Goal: Information Seeking & Learning: Learn about a topic

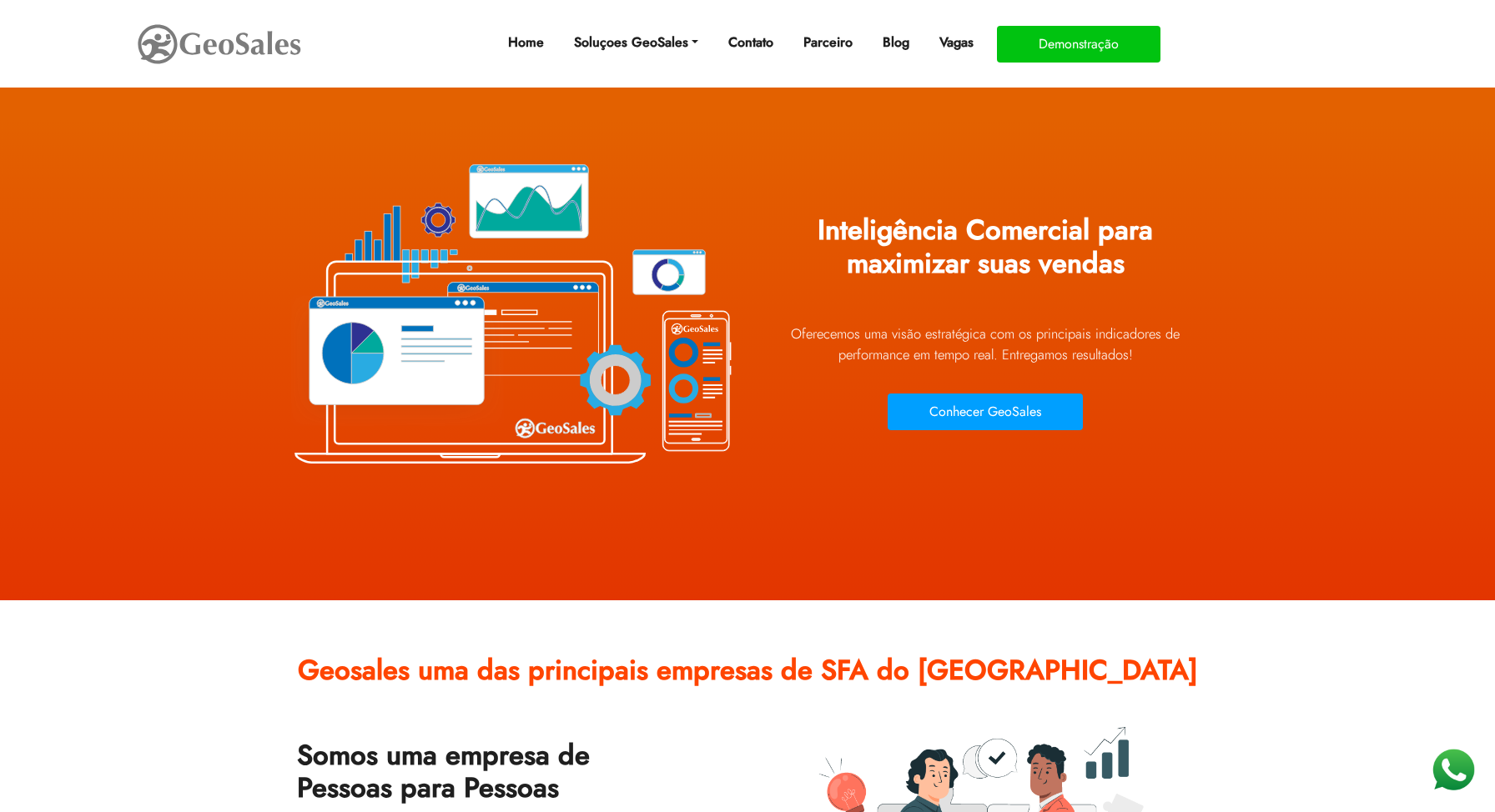
click at [585, 205] on img at bounding box center [509, 312] width 450 height 375
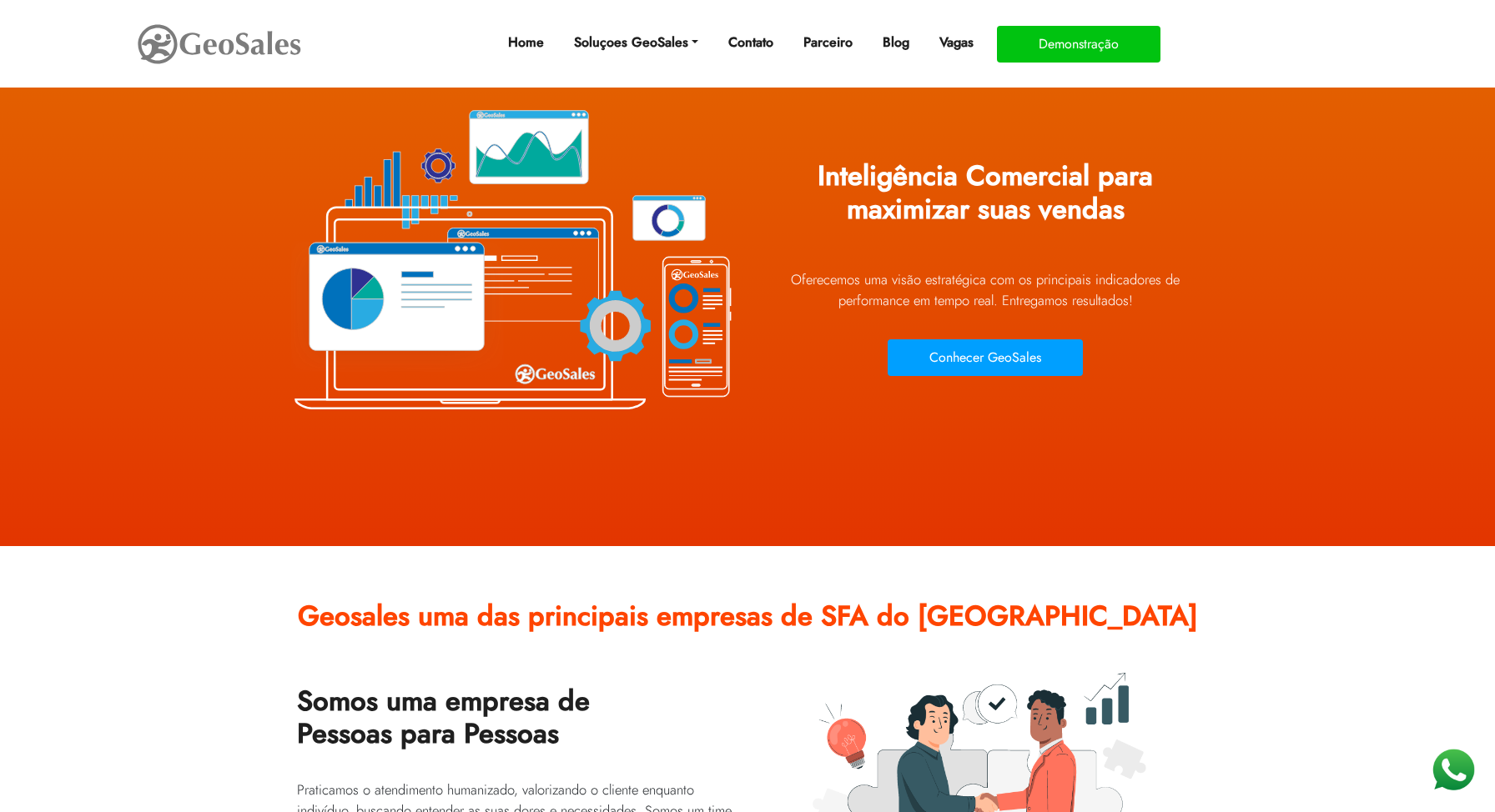
scroll to position [62, 0]
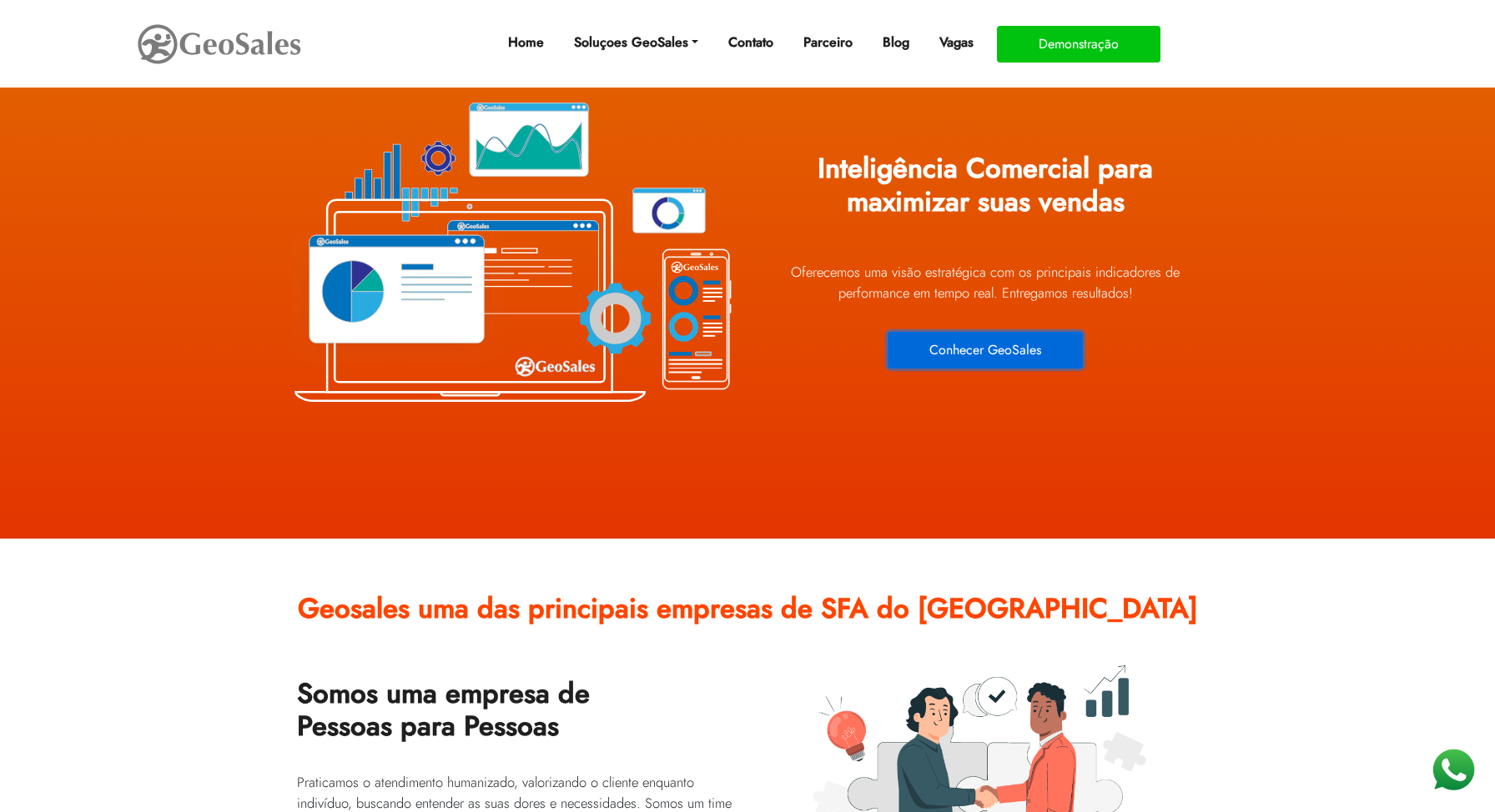
click at [1015, 343] on button "Conhecer GeoSales" at bounding box center [986, 350] width 195 height 37
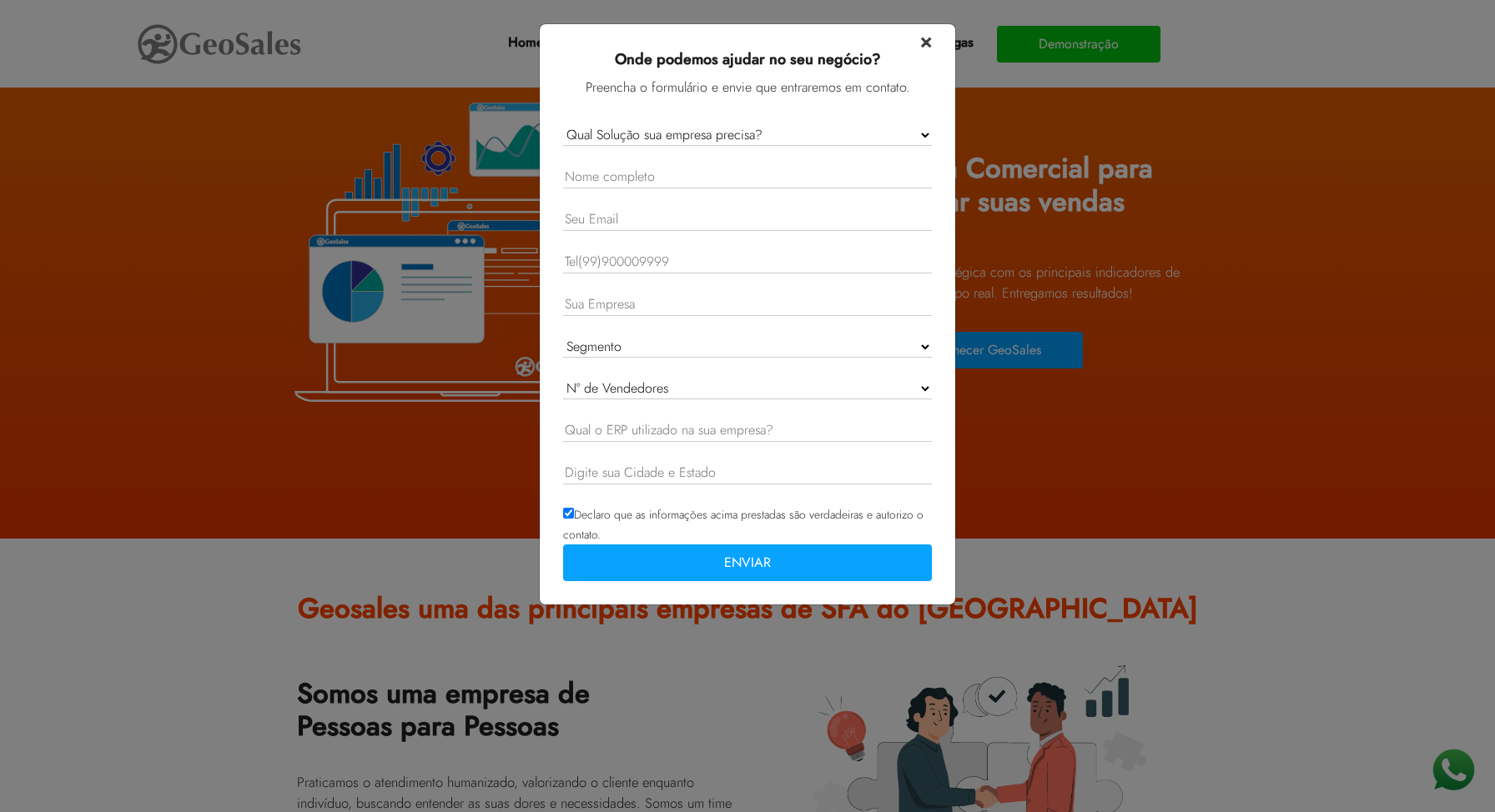
click at [923, 44] on span "×" at bounding box center [926, 41] width 11 height 30
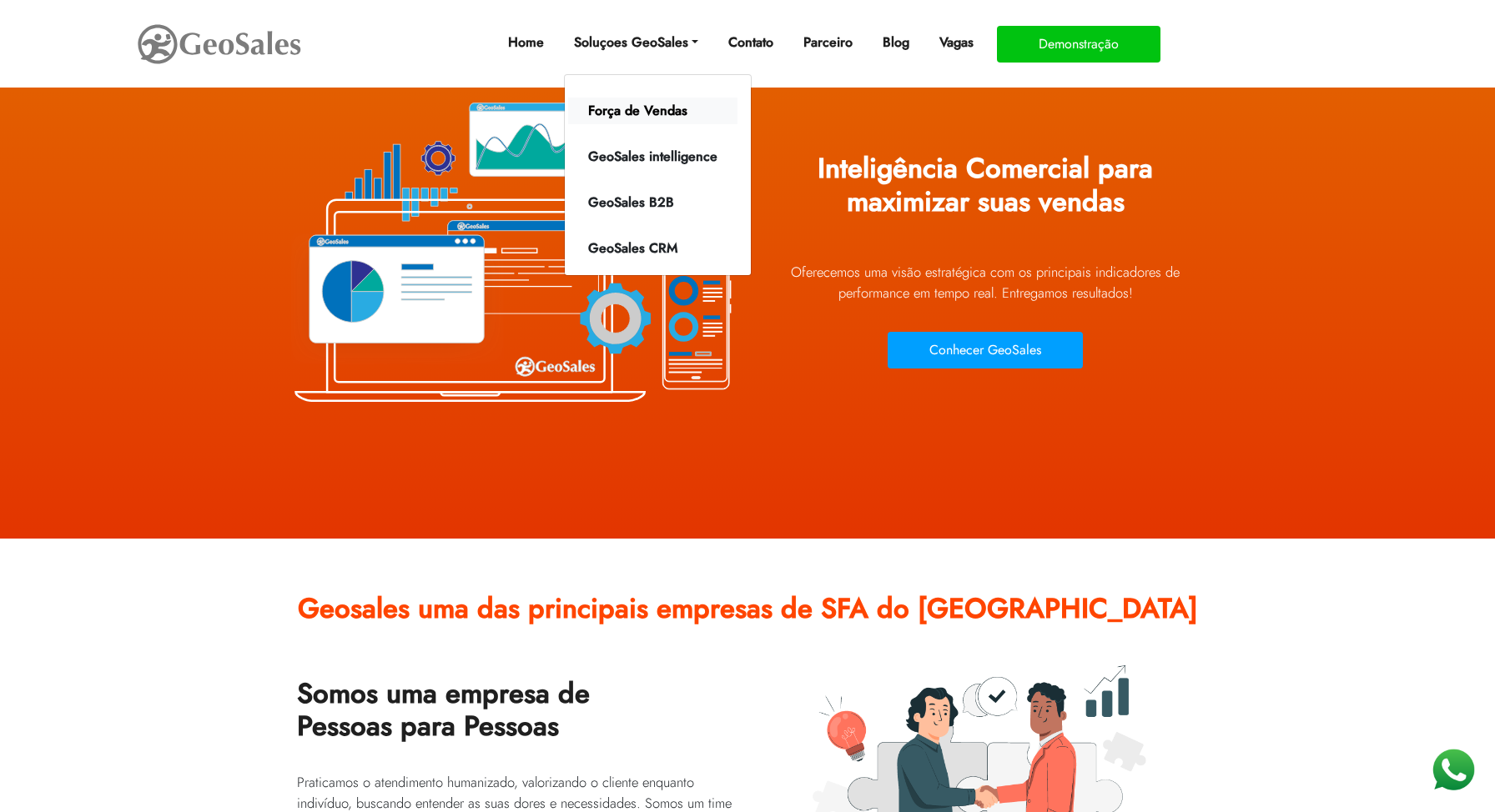
click at [661, 106] on link "Força de Vendas" at bounding box center [653, 111] width 170 height 27
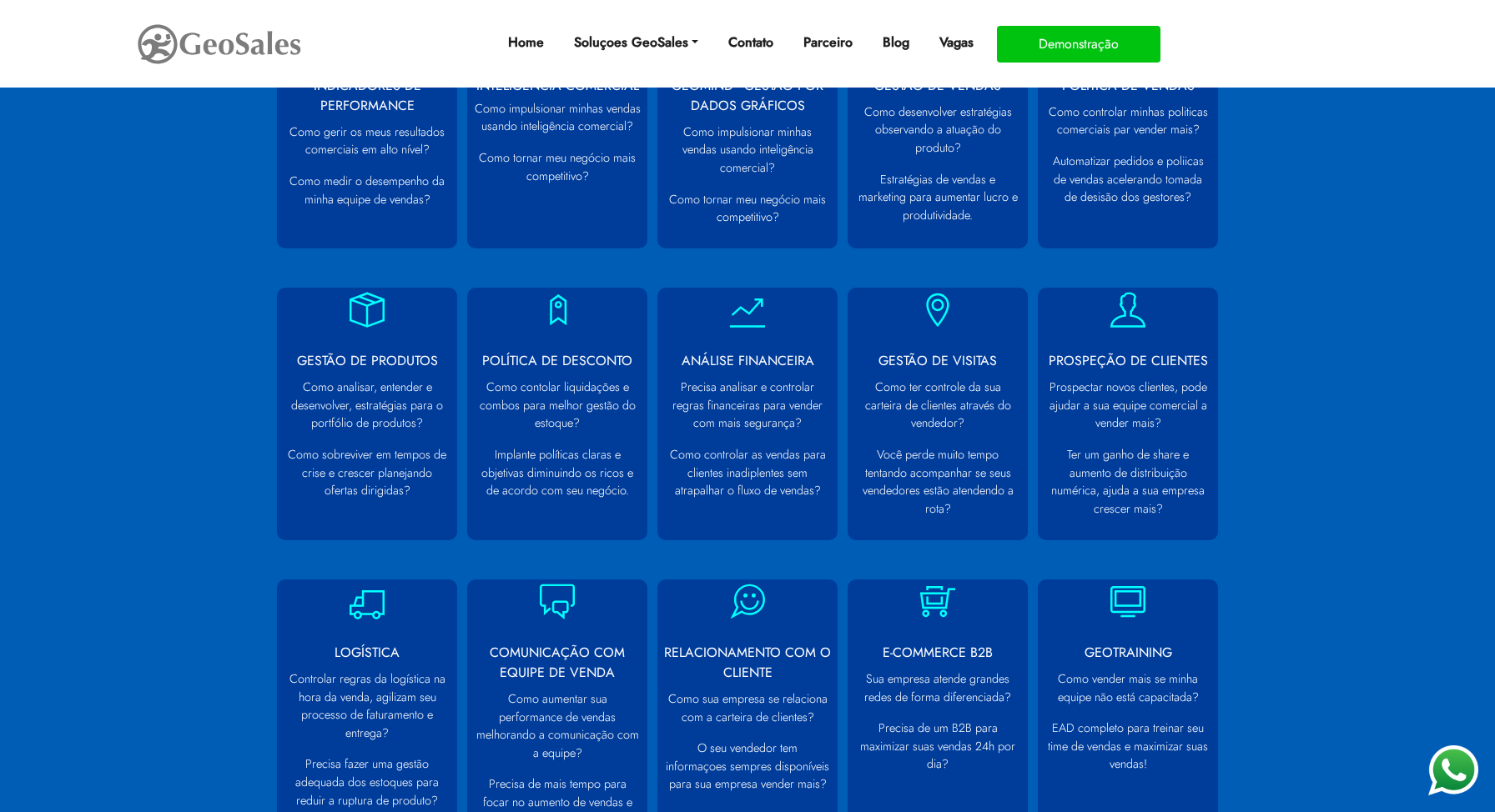
scroll to position [871, 0]
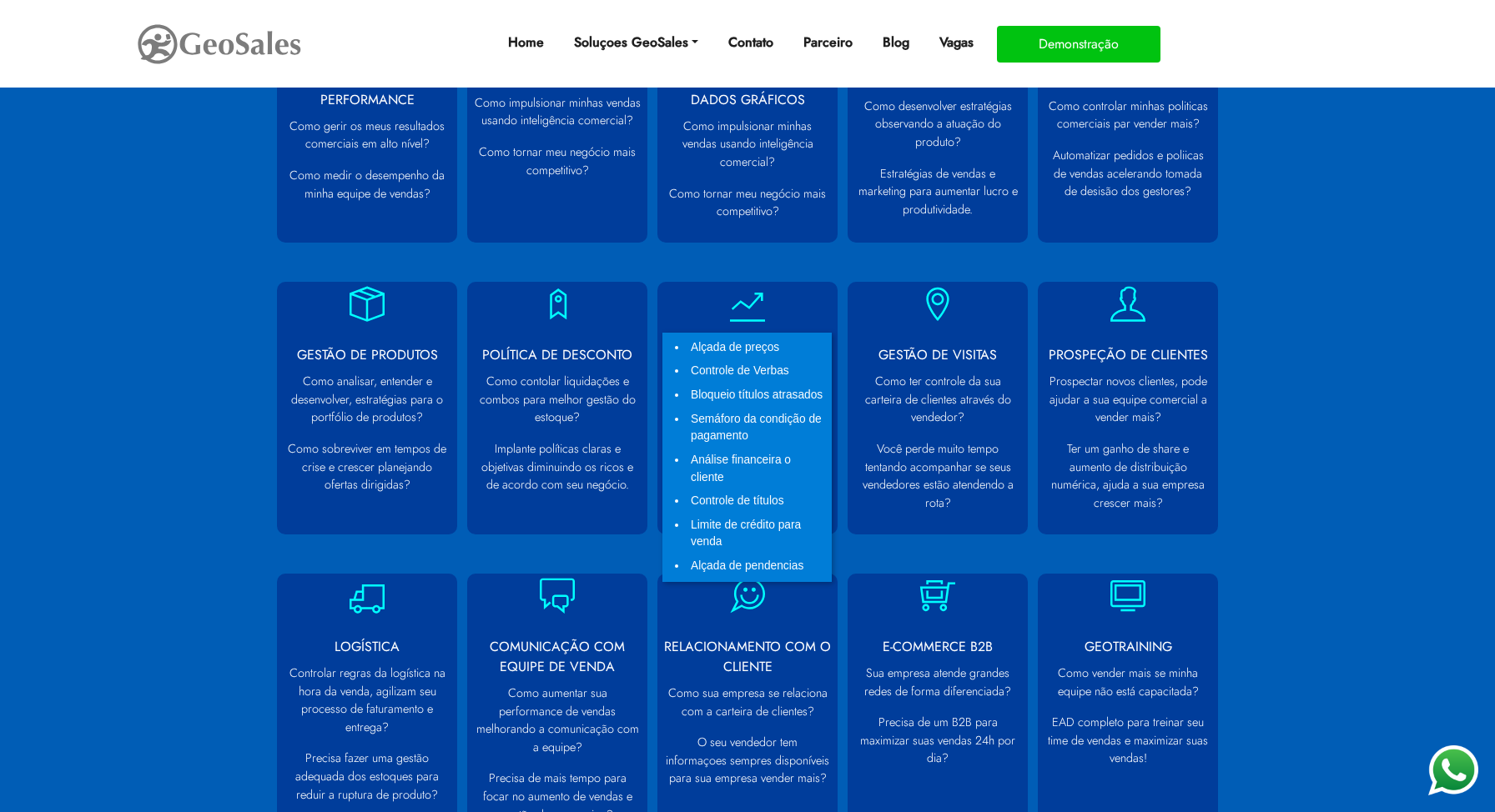
click at [720, 406] on li "Bloqueio títulos atrasados" at bounding box center [758, 396] width 141 height 24
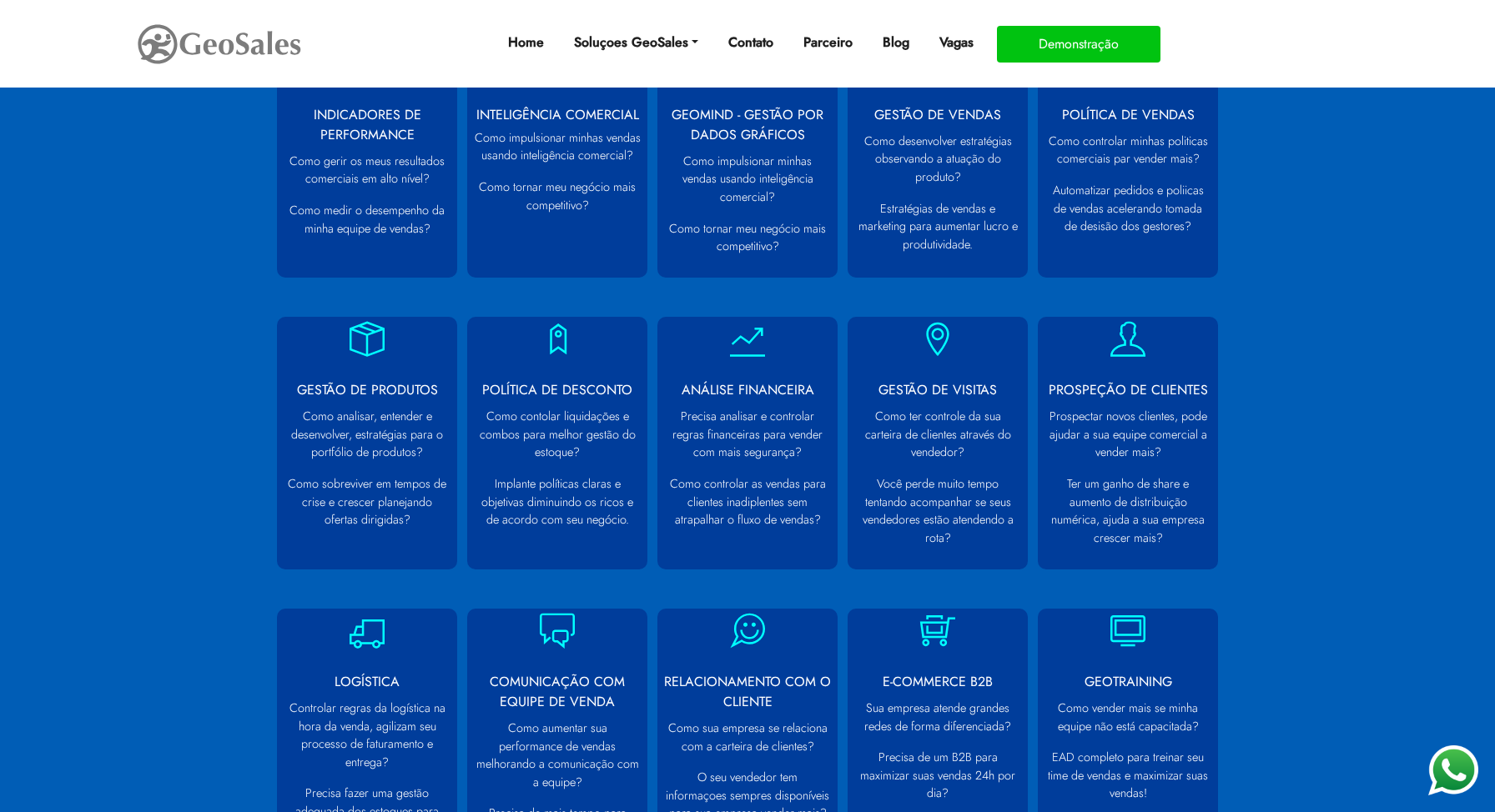
scroll to position [842, 0]
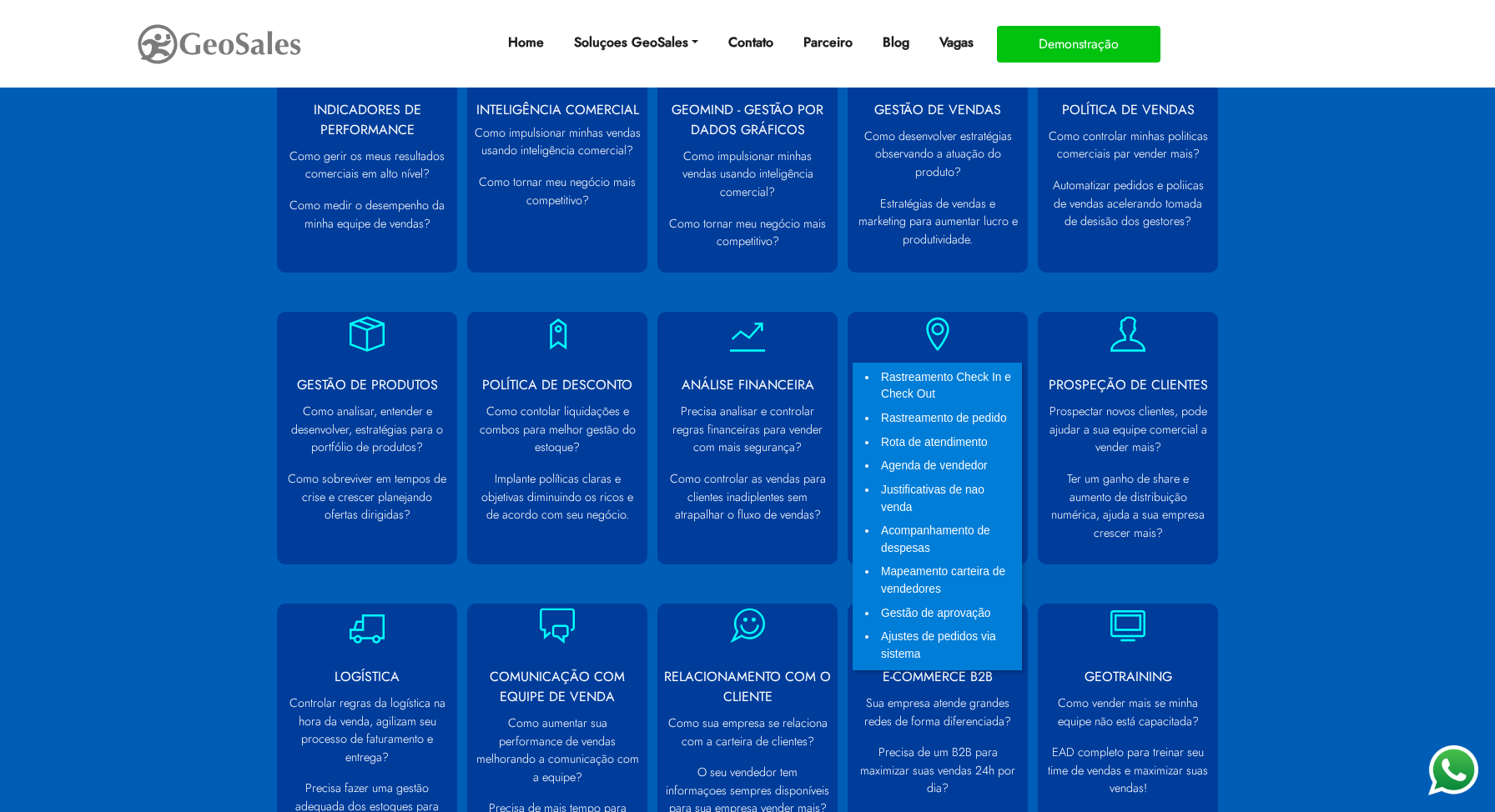
click at [997, 363] on div "Rastreamento Check In e Check Out Rastreamento de pedido Rota de atendimento Ag…" at bounding box center [937, 517] width 170 height 308
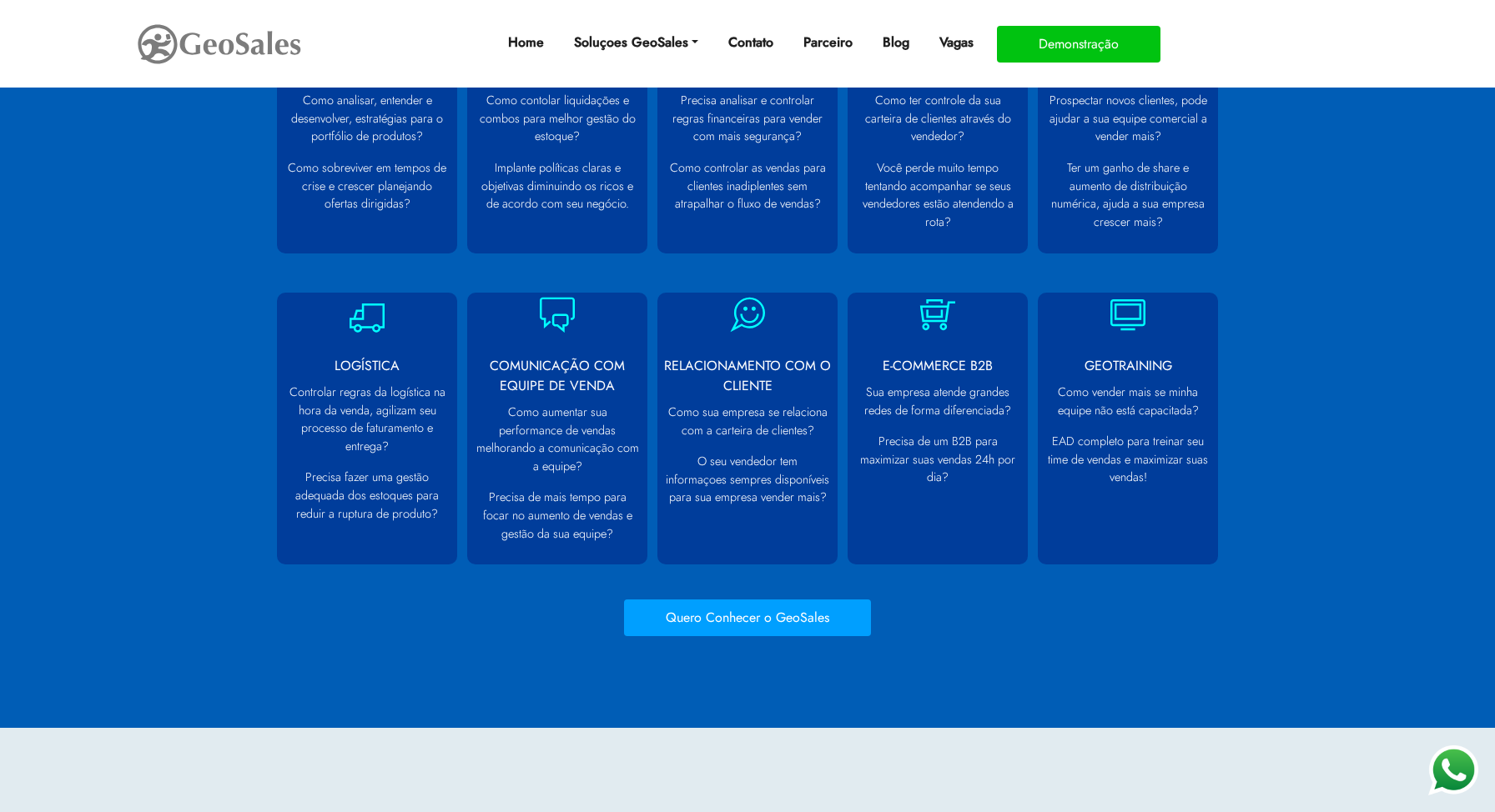
scroll to position [1167, 0]
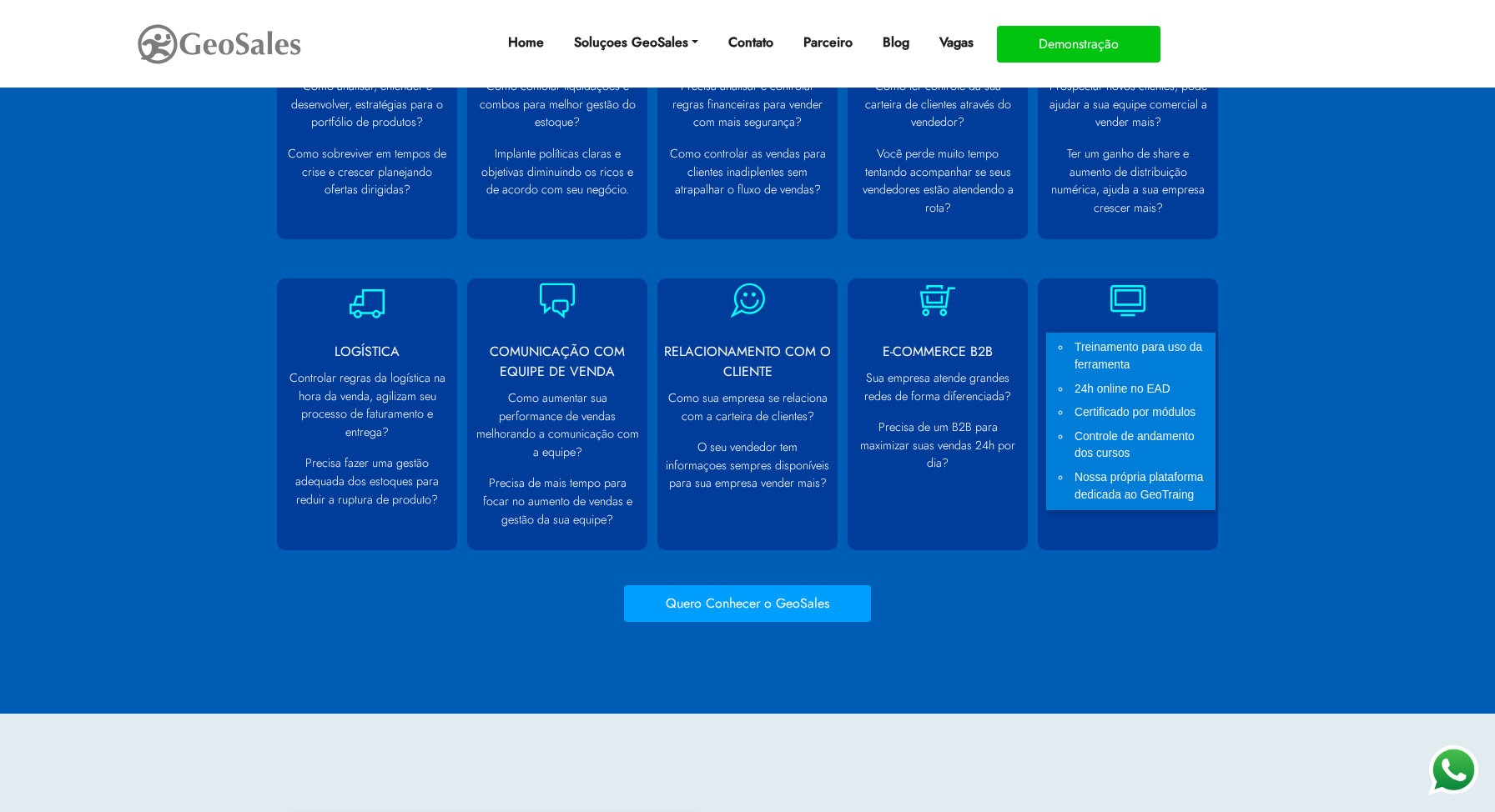
click at [1106, 346] on li "Treinamento para uso da ferramenta" at bounding box center [1141, 356] width 141 height 41
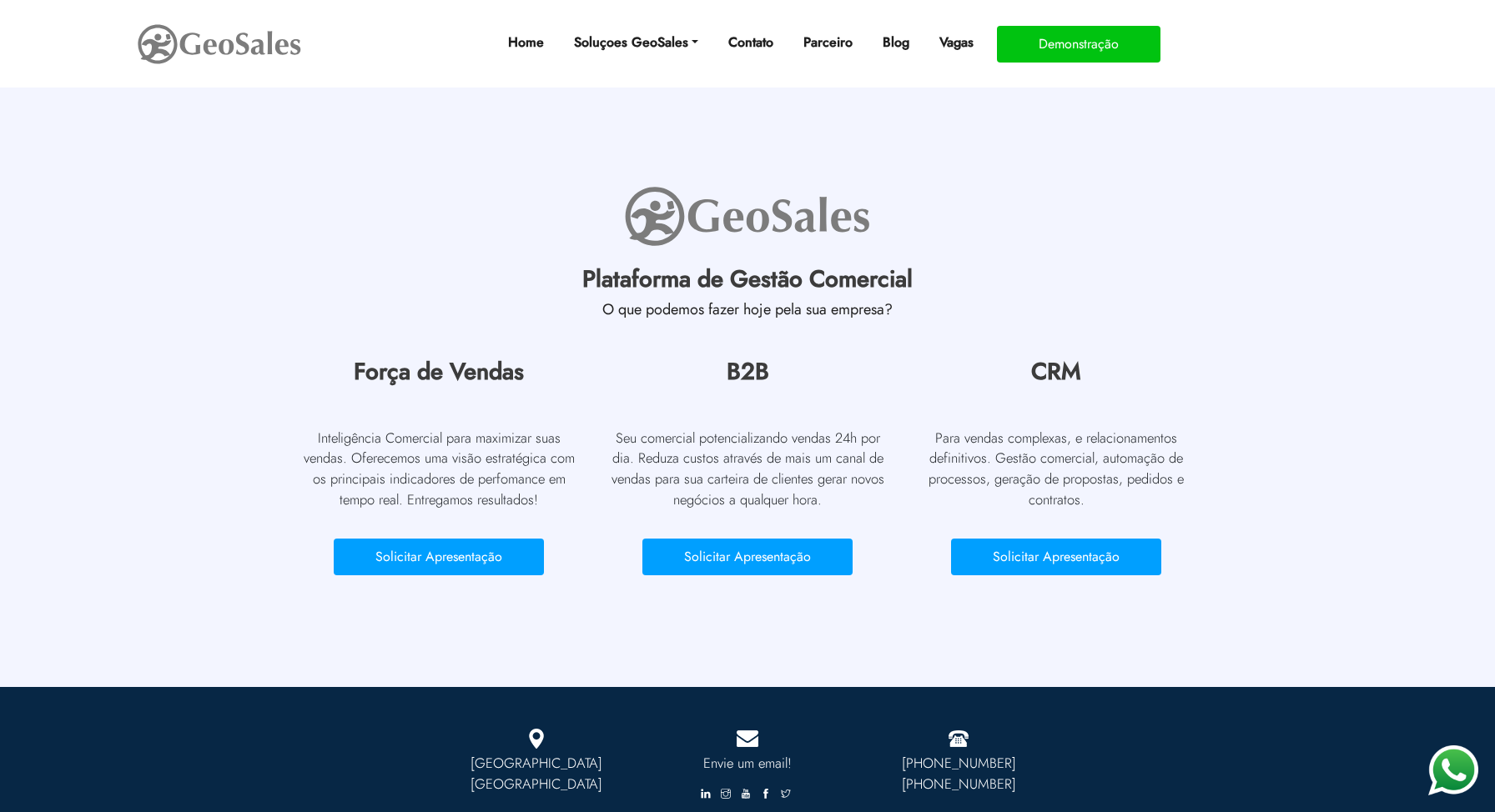
scroll to position [5124, 0]
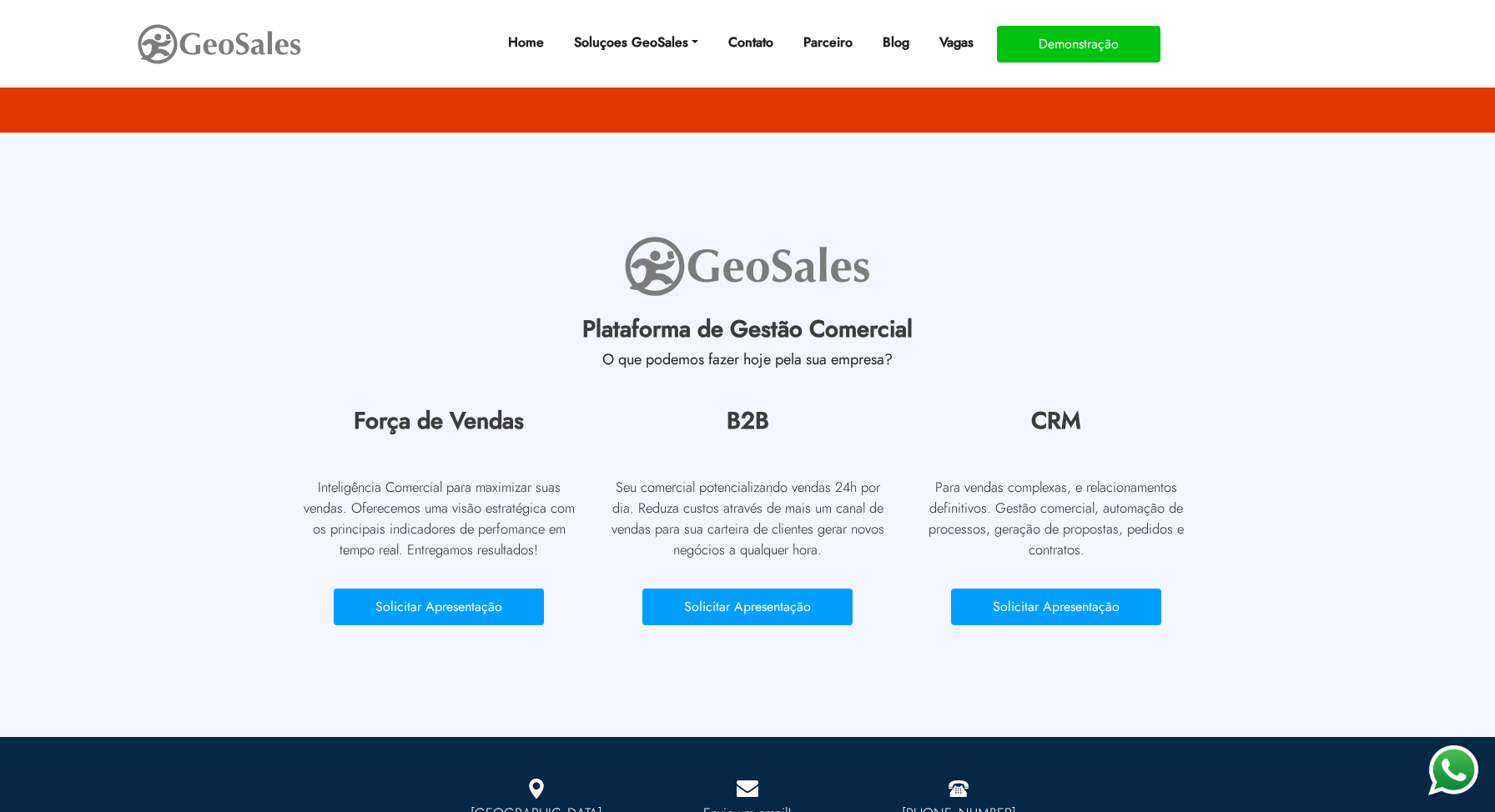
scroll to position [532, 0]
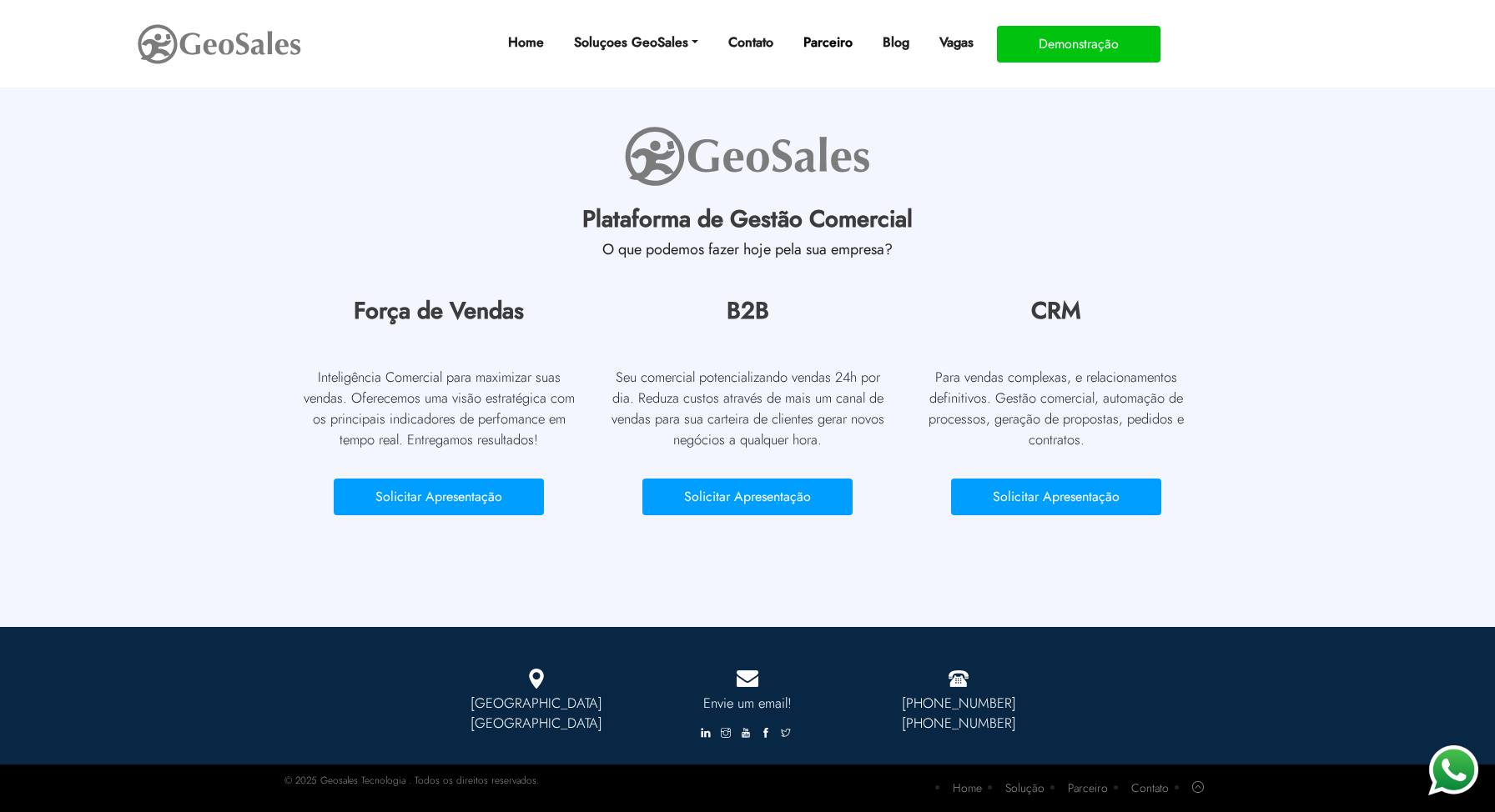
click at [818, 36] on link "Parceiro" at bounding box center [828, 43] width 63 height 33
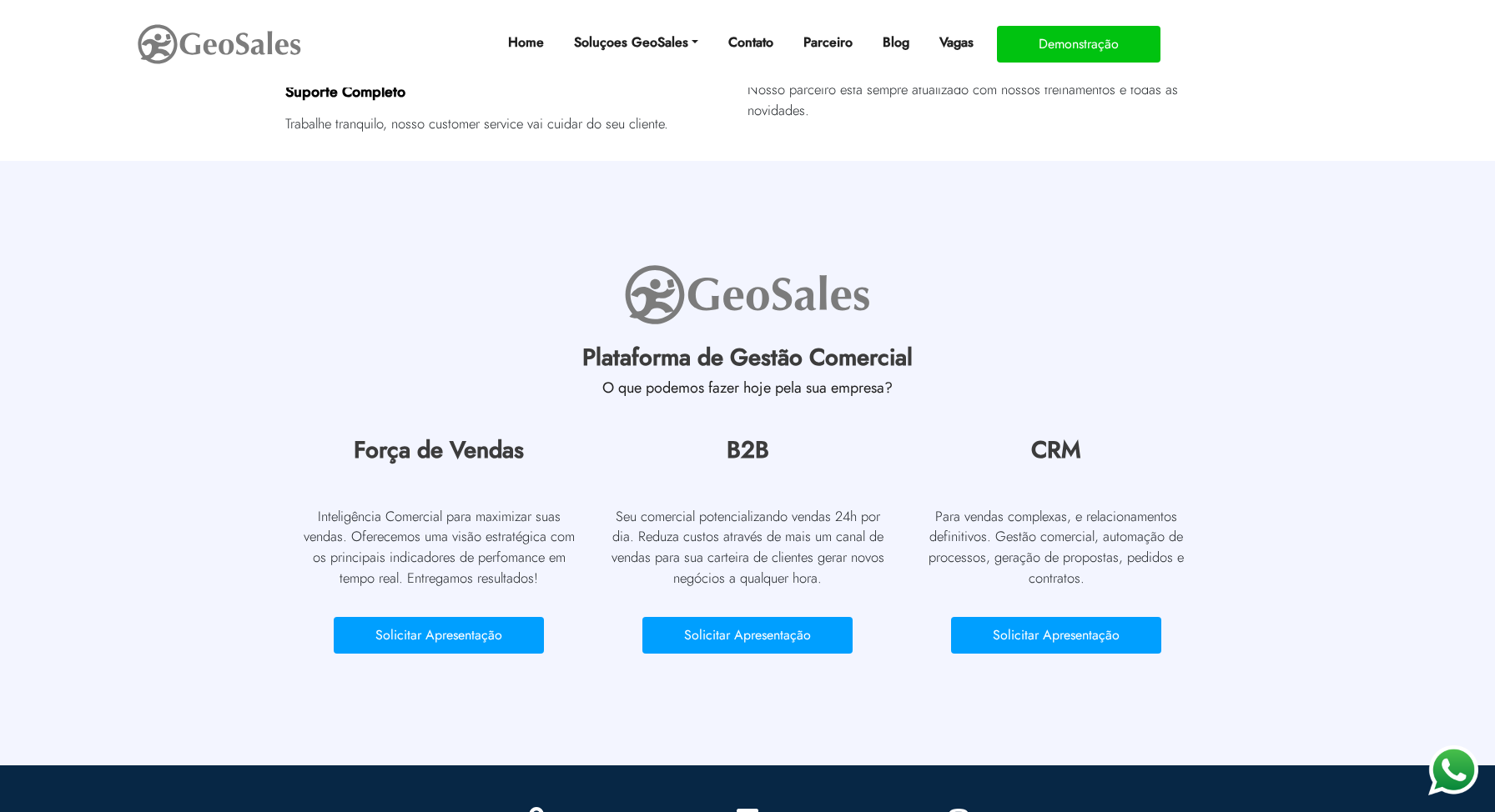
scroll to position [795, 0]
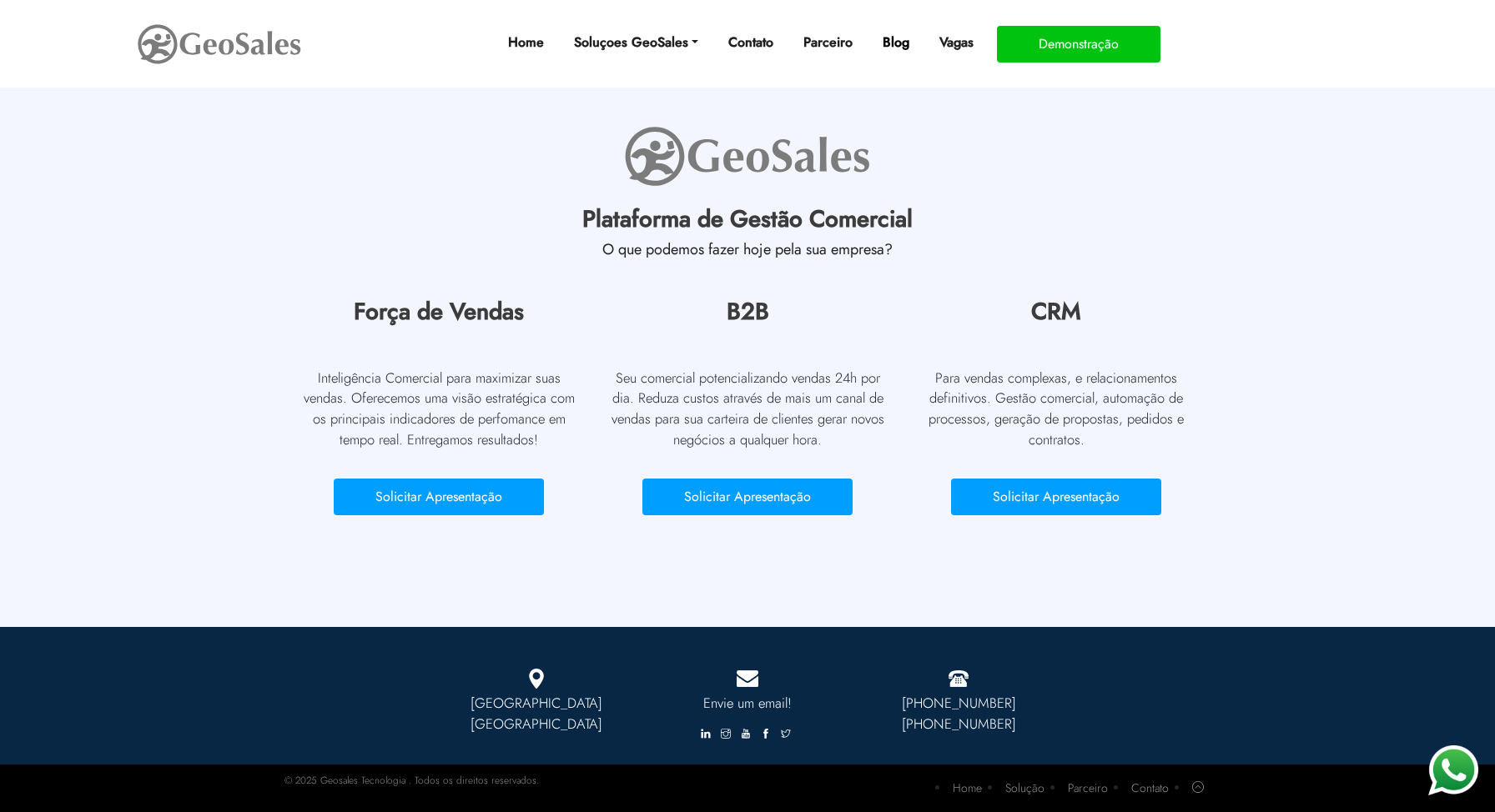
click at [892, 30] on link "Blog" at bounding box center [896, 43] width 40 height 33
